Goal: Book appointment/travel/reservation

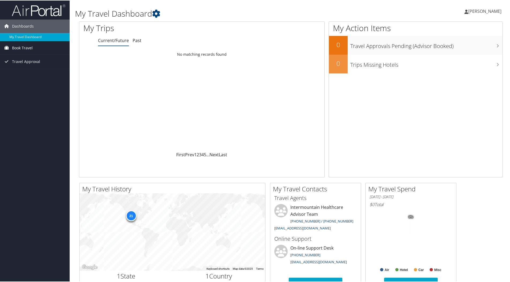
click at [20, 47] on span "Book Travel" at bounding box center [22, 47] width 21 height 13
click at [21, 47] on span "Book Travel" at bounding box center [22, 47] width 21 height 13
click at [22, 67] on link "Book/Manage Online Trips" at bounding box center [35, 66] width 70 height 8
